Goal: Information Seeking & Learning: Learn about a topic

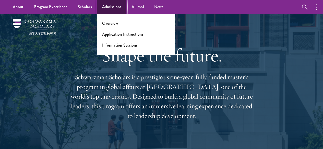
click at [115, 8] on link "Admissions" at bounding box center [112, 7] width 30 height 14
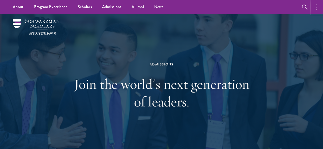
click at [317, 7] on button "button" at bounding box center [317, 7] width 11 height 14
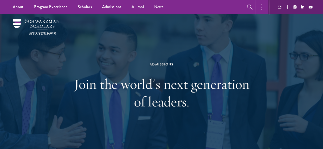
click at [261, 9] on icon "button" at bounding box center [261, 7] width 1 height 6
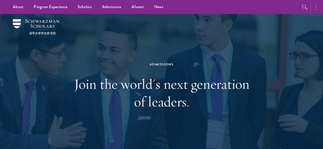
click at [317, 7] on button "button" at bounding box center [317, 7] width 11 height 14
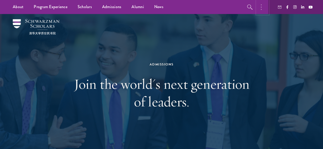
click at [261, 5] on circle "button" at bounding box center [261, 4] width 1 height 1
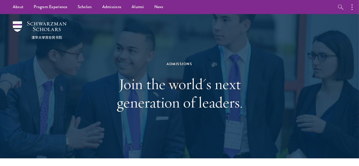
drag, startPoint x: 326, startPoint y: 141, endPoint x: 201, endPoint y: 10, distance: 181.0
click at [201, 10] on ul "About Overview Leadership Donors Program Experience Overview Curriculum Student…" at bounding box center [143, 7] width 271 height 14
click at [33, 24] on img at bounding box center [40, 30] width 54 height 18
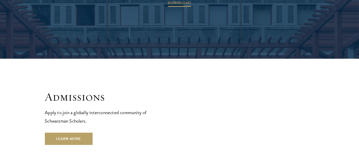
scroll to position [823, 0]
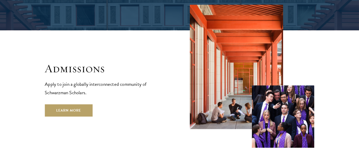
click at [63, 76] on div "Admissions Apply to join a globally interconnected community of Schwarzman Scho…" at bounding box center [107, 89] width 124 height 55
click at [68, 104] on link "Learn More" at bounding box center [69, 110] width 48 height 12
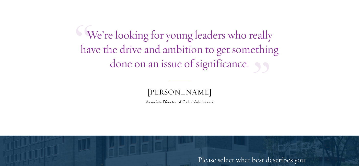
scroll to position [1958, 0]
